Goal: Information Seeking & Learning: Learn about a topic

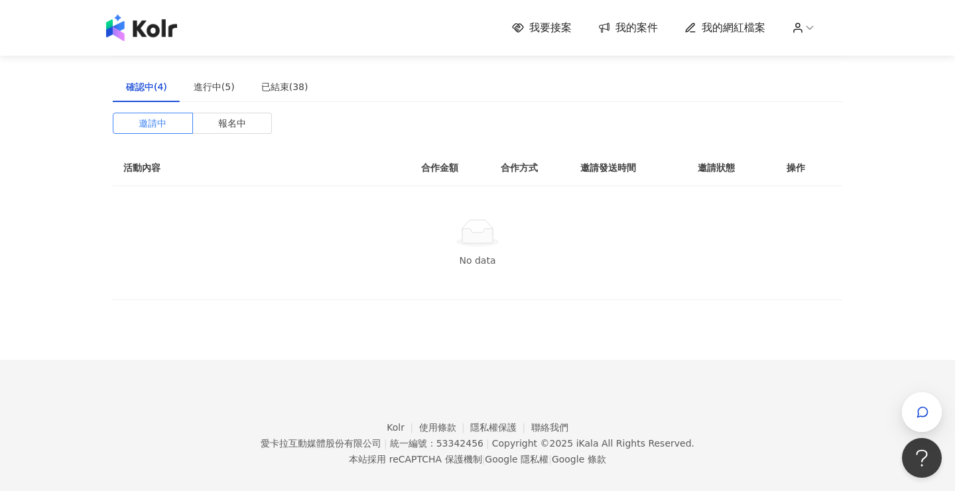
click at [217, 135] on div "邀請中 報名中 活動內容 合作金額 合作方式 邀請發送時間 邀請狀態 操作 No data" at bounding box center [477, 207] width 729 height 188
click at [215, 124] on label "報名中" at bounding box center [233, 123] width 80 height 21
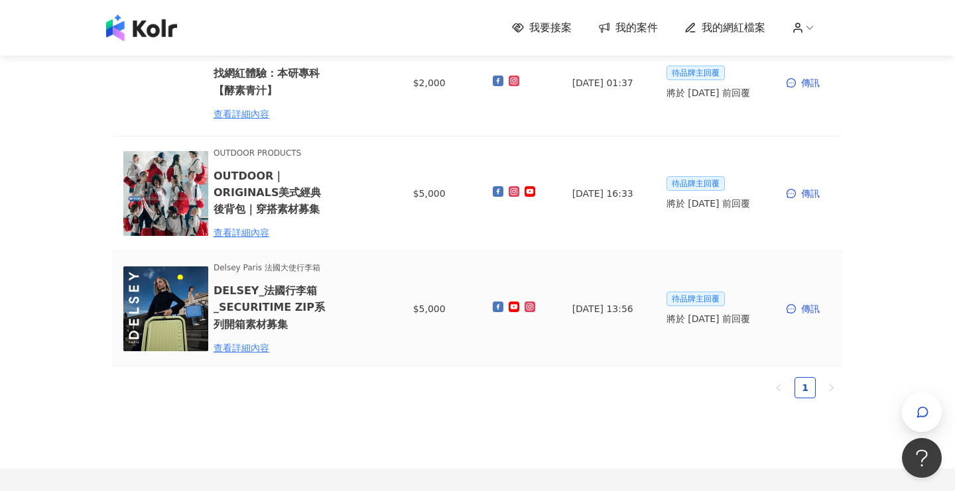
scroll to position [274, 0]
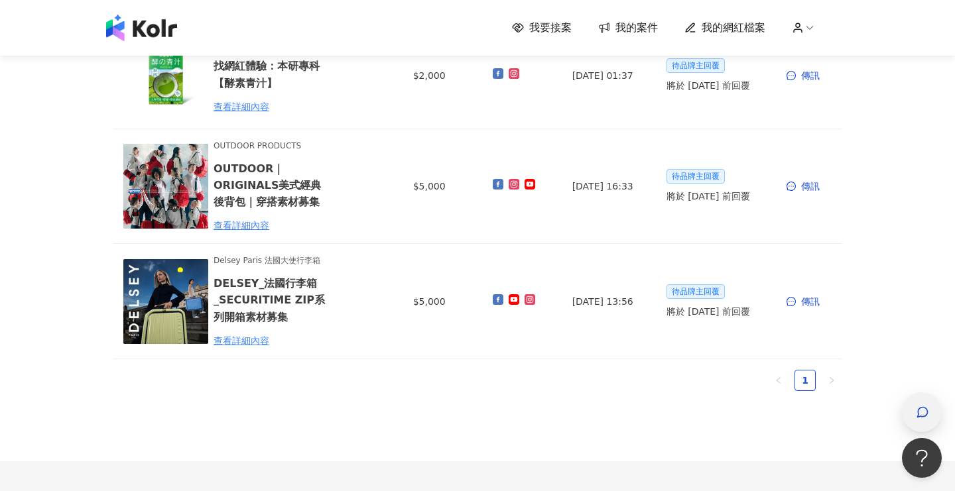
click at [921, 400] on div "button" at bounding box center [921, 413] width 17 height 30
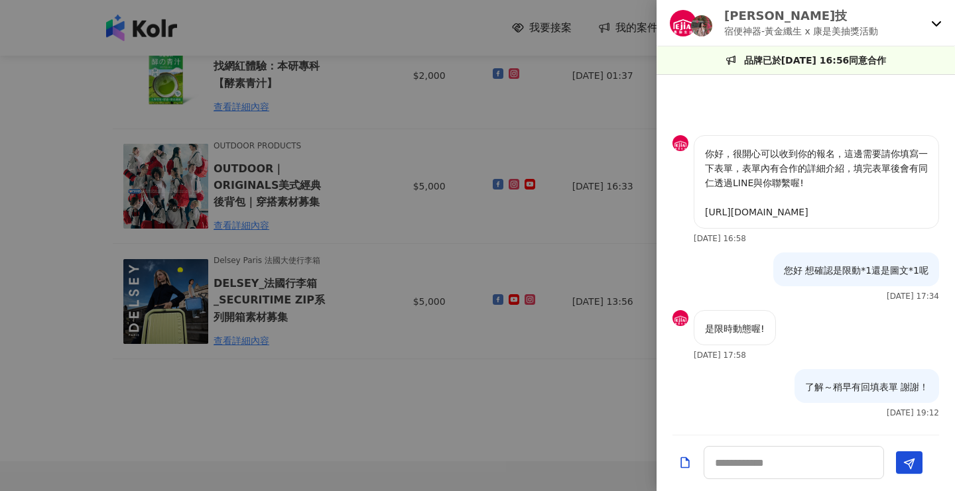
click at [927, 23] on div "[PERSON_NAME]技 宿便神器-黃金纖生 x 康是美抽獎活動" at bounding box center [805, 23] width 298 height 46
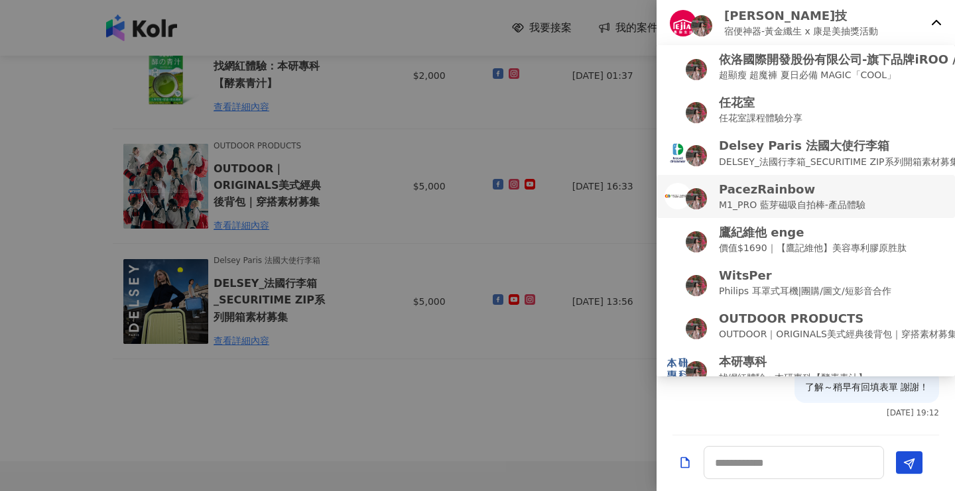
scroll to position [14, 0]
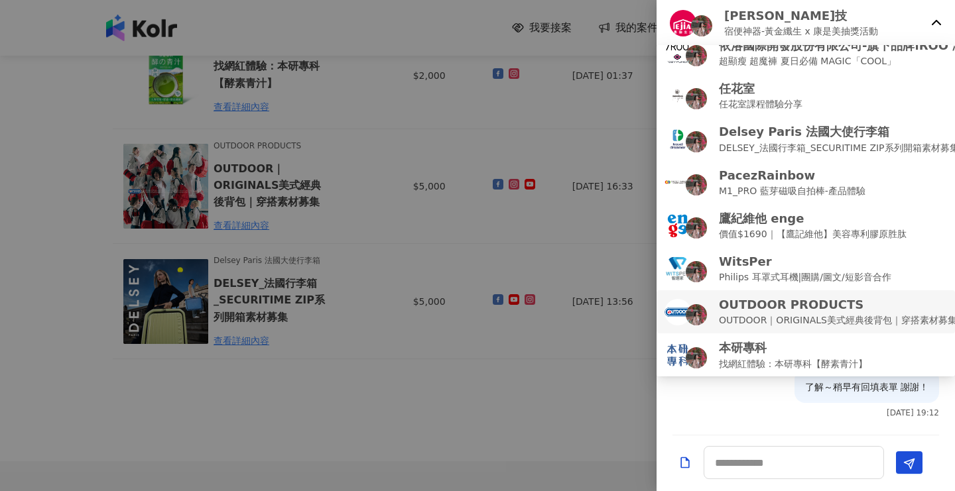
click at [847, 304] on p "OUTDOOR PRODUCTS" at bounding box center [838, 304] width 238 height 17
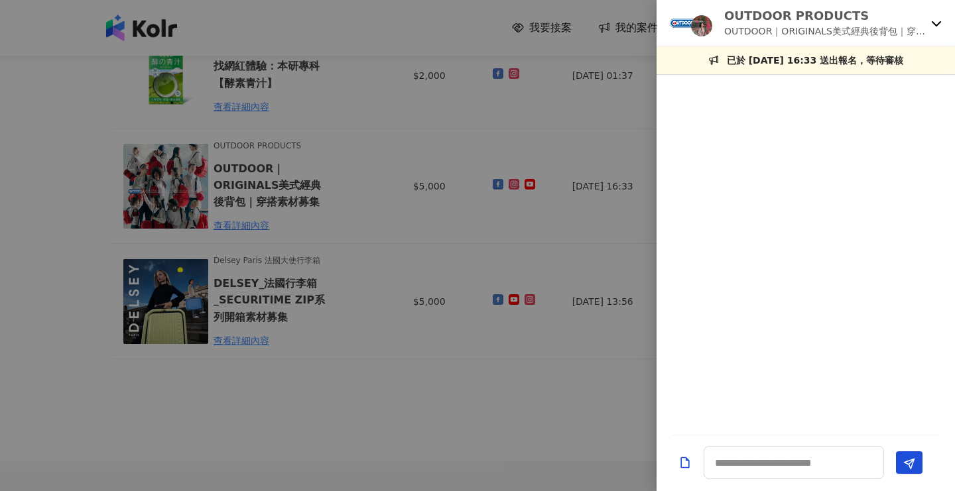
click at [567, 392] on div at bounding box center [477, 245] width 955 height 491
